Goal: Entertainment & Leisure: Consume media (video, audio)

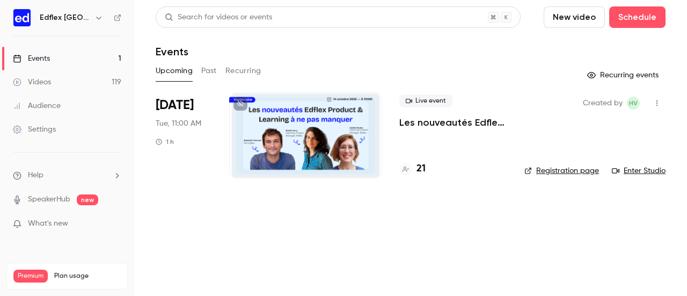
click at [52, 82] on link "Videos 119" at bounding box center [67, 82] width 134 height 24
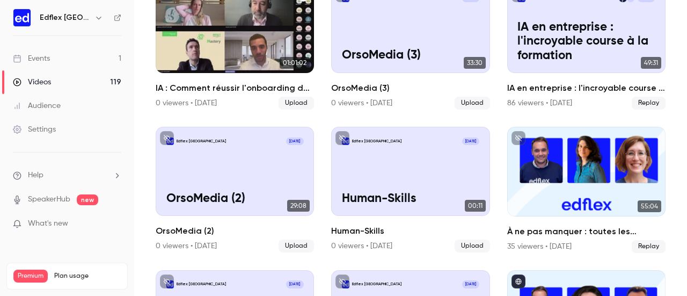
scroll to position [394, 0]
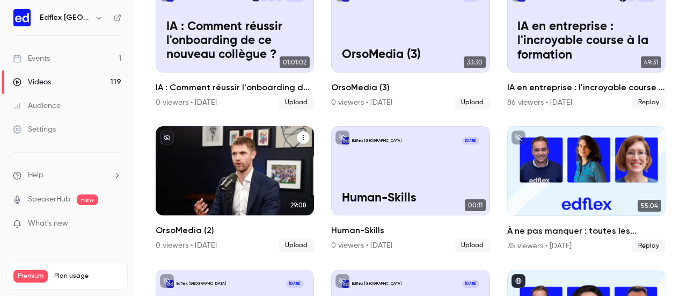
click at [237, 176] on div "Edflex [GEOGRAPHIC_DATA] [DATE] OrsoMedia (2)" at bounding box center [235, 170] width 158 height 89
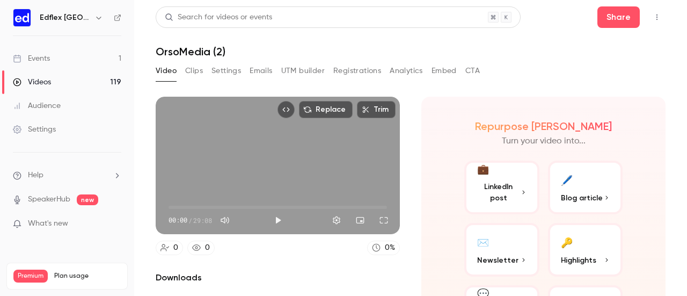
click at [186, 66] on button "Clips" at bounding box center [194, 70] width 18 height 17
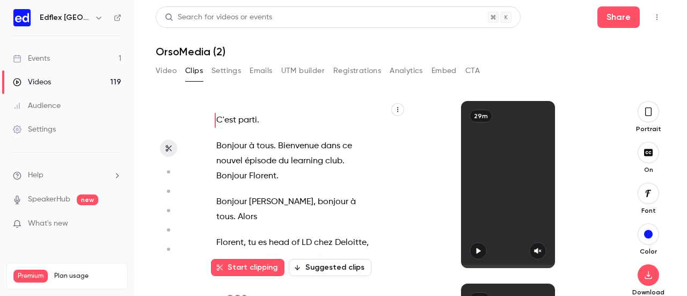
scroll to position [8, 0]
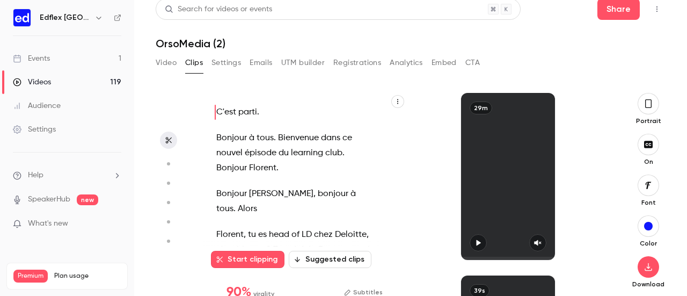
click at [637, 107] on button "button" at bounding box center [647, 103] width 21 height 21
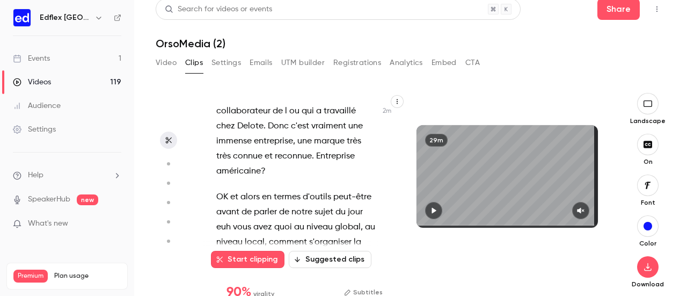
scroll to position [1230, 0]
